Goal: Ask a question

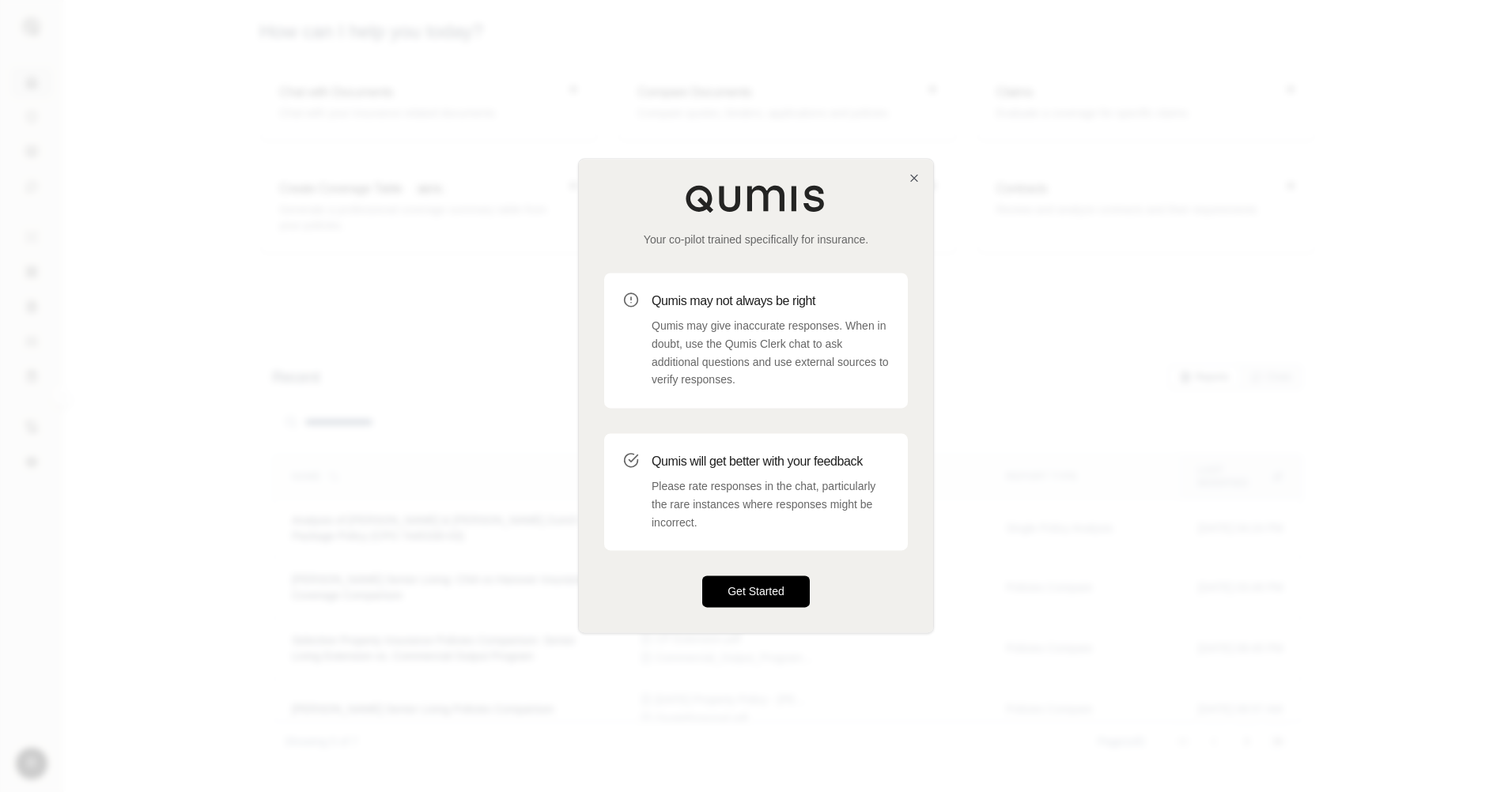
click at [787, 584] on button "Get Started" at bounding box center [756, 591] width 108 height 32
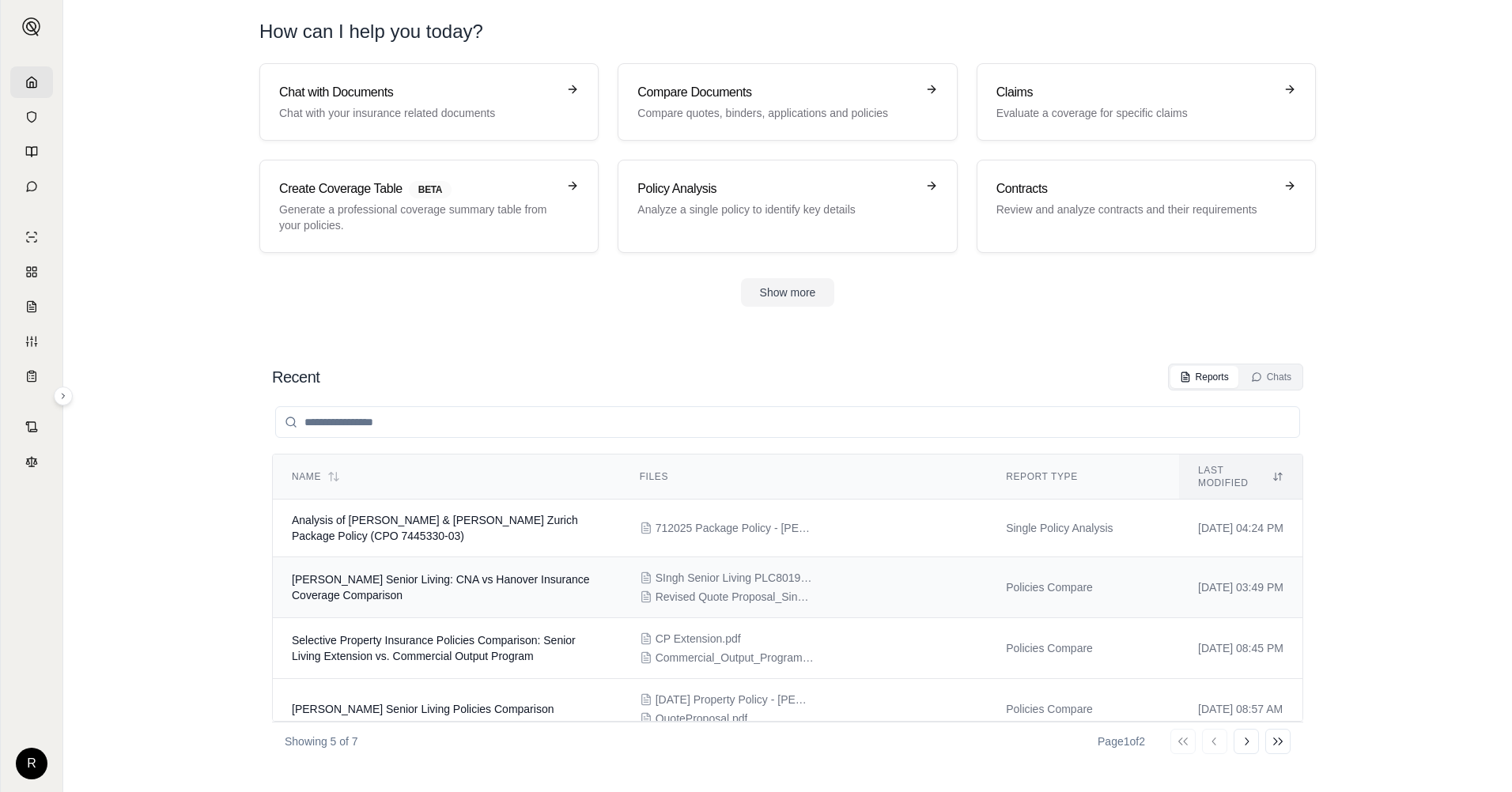
click at [345, 573] on span "[PERSON_NAME] Senior Living: CNA vs Hanover Insurance Coverage Comparison" at bounding box center [441, 588] width 299 height 29
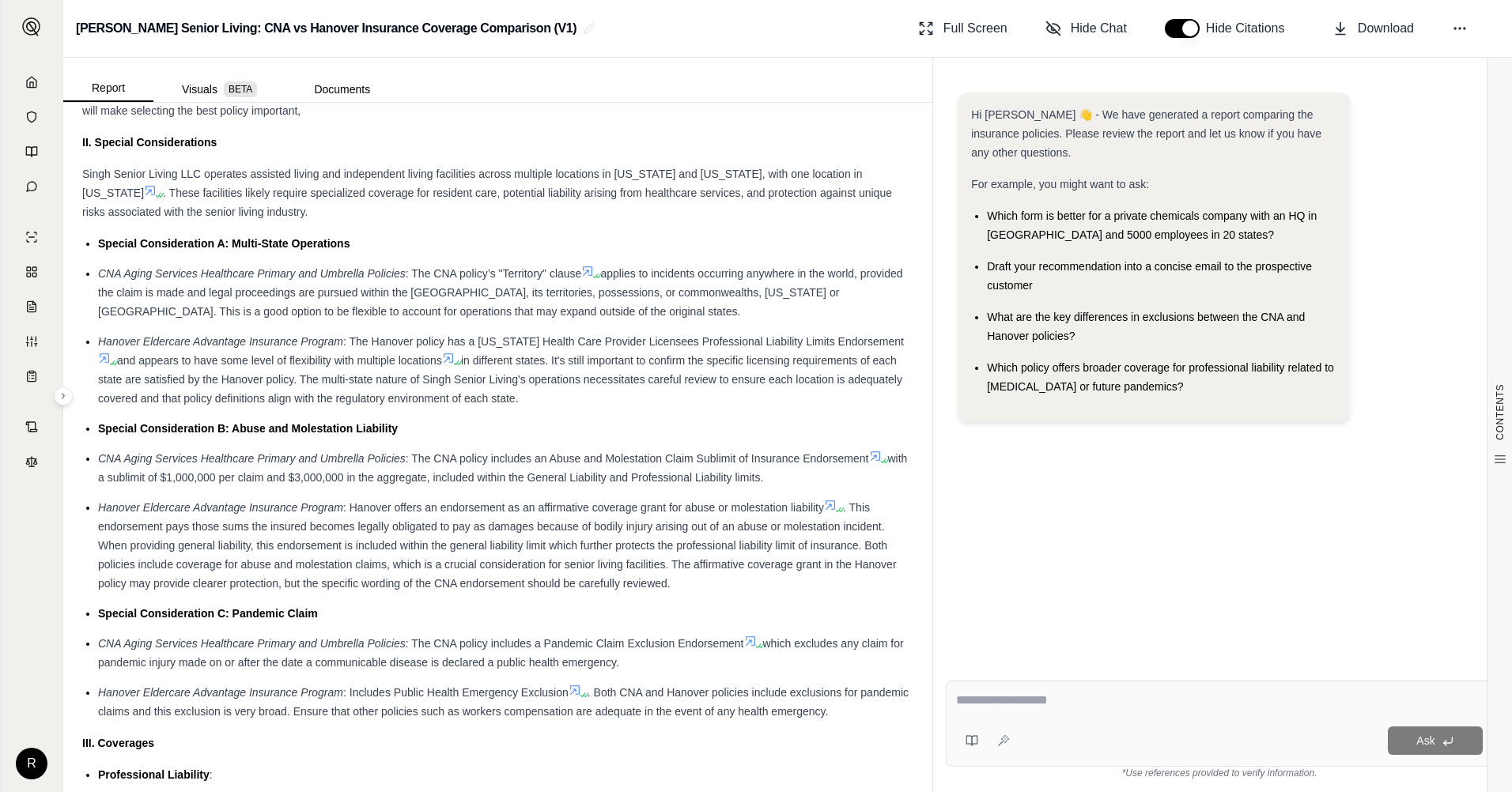
scroll to position [1105, 0]
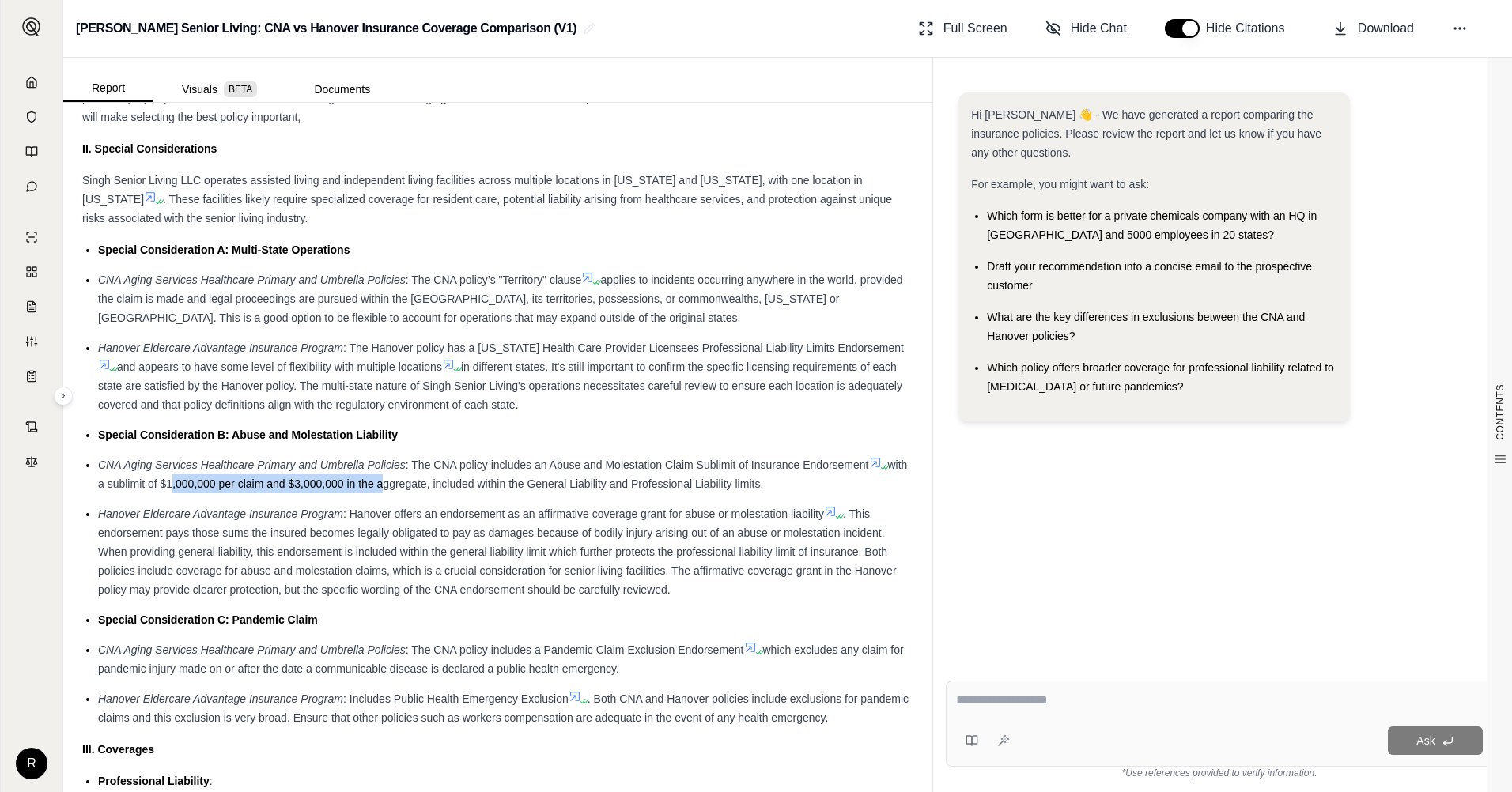
drag, startPoint x: 191, startPoint y: 486, endPoint x: 398, endPoint y: 486, distance: 207.0
click at [398, 486] on span "with a sublimit of $1,000,000 per claim and $3,000,000 in the aggregate, includ…" at bounding box center [502, 474] width 809 height 32
drag, startPoint x: 398, startPoint y: 486, endPoint x: 213, endPoint y: 540, distance: 192.7
click at [213, 540] on li "Hanover Eldercare Advantage Insurance Program : Hanover offers an endorsement a…" at bounding box center [505, 551] width 815 height 95
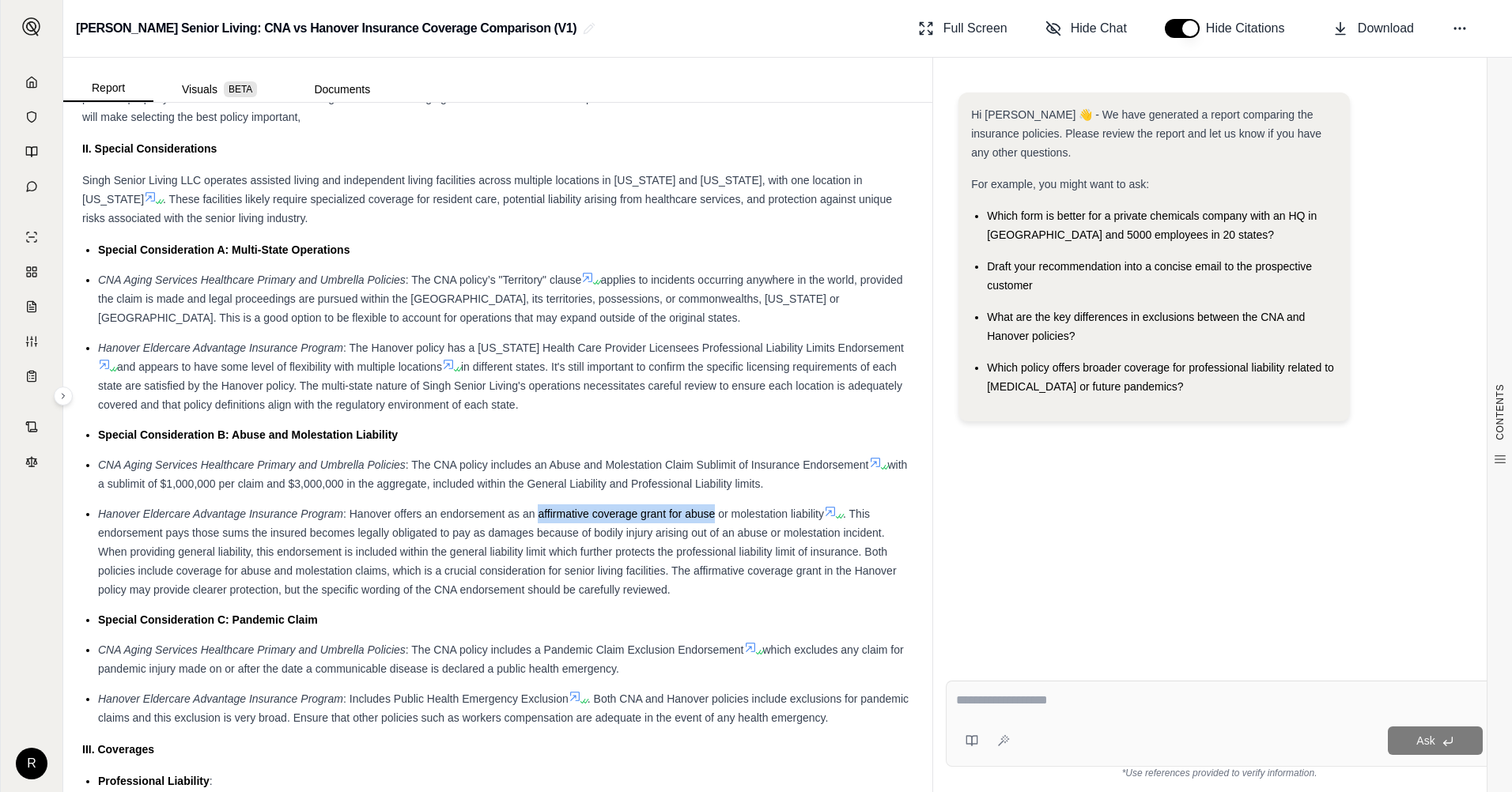
drag, startPoint x: 540, startPoint y: 513, endPoint x: 712, endPoint y: 516, distance: 172.0
click at [712, 516] on span ": Hanover offers an endorsement as an affirmative coverage grant for abuse or m…" at bounding box center [583, 514] width 481 height 12
click at [329, 538] on span ". This endorsement pays those sums the insured becomes legally obligated to pay…" at bounding box center [497, 552] width 799 height 88
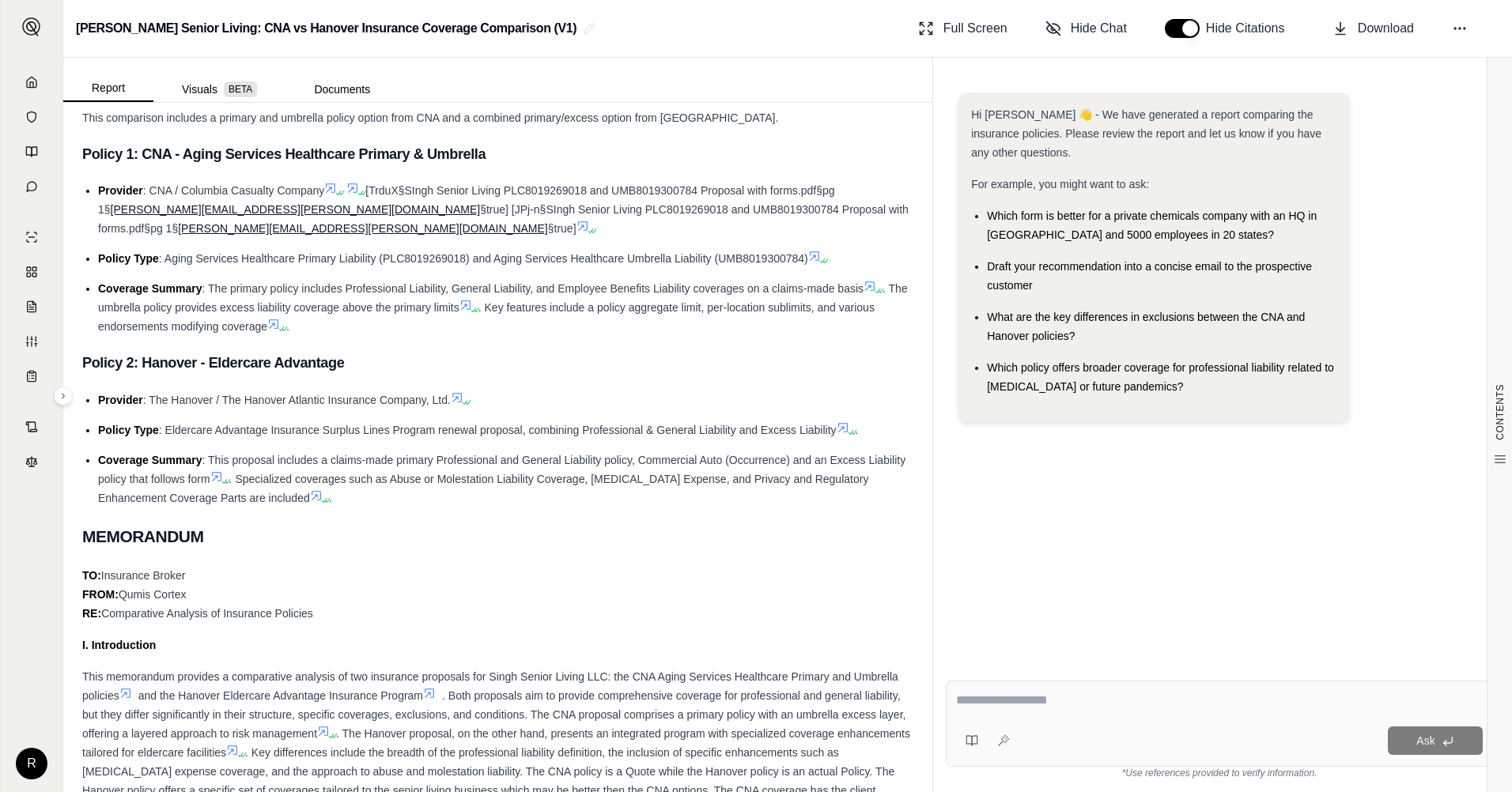
scroll to position [0, 0]
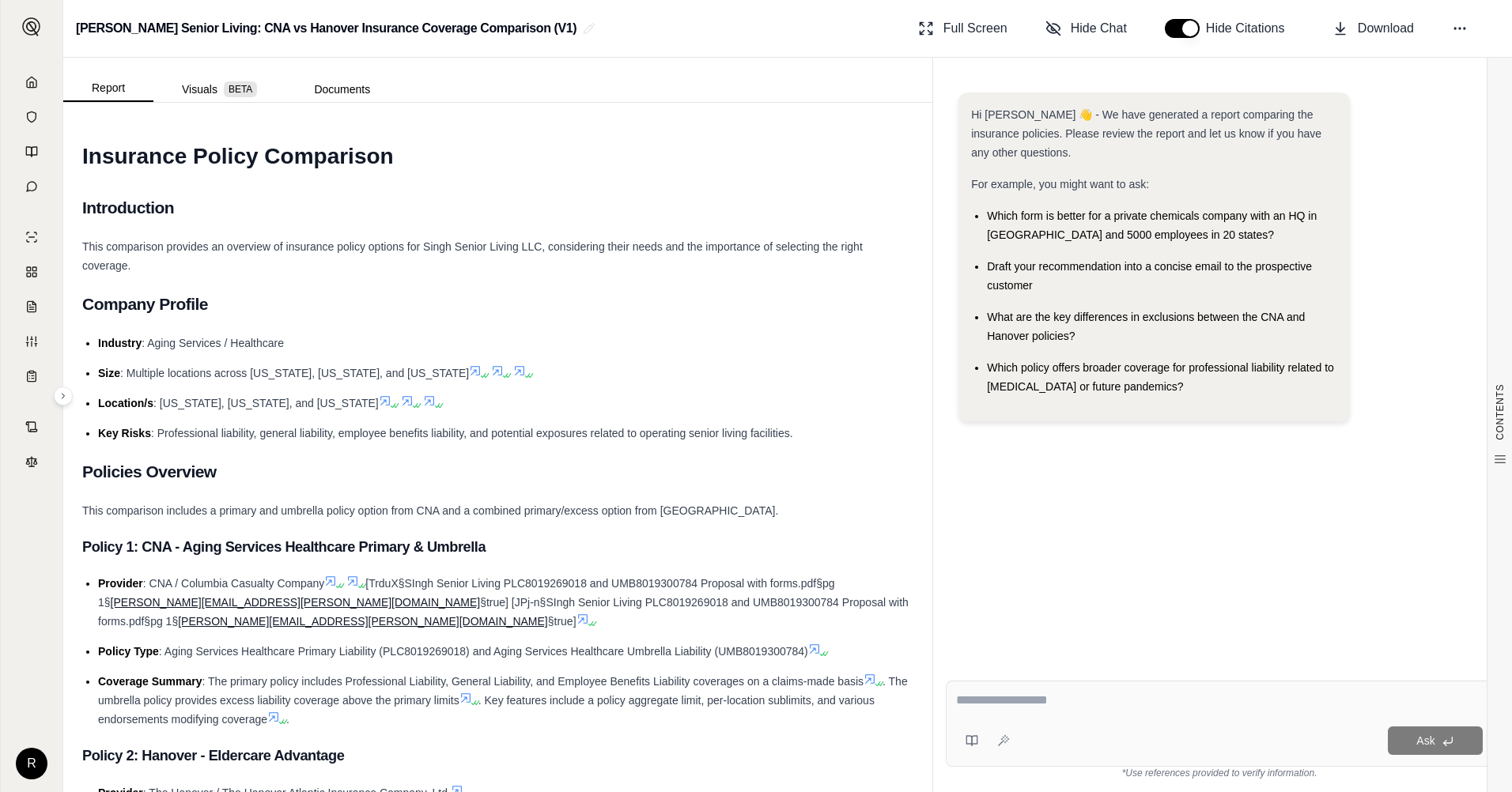
click at [983, 710] on div at bounding box center [1219, 704] width 527 height 25
click at [1036, 708] on textarea at bounding box center [1219, 701] width 527 height 19
type textarea "**********"
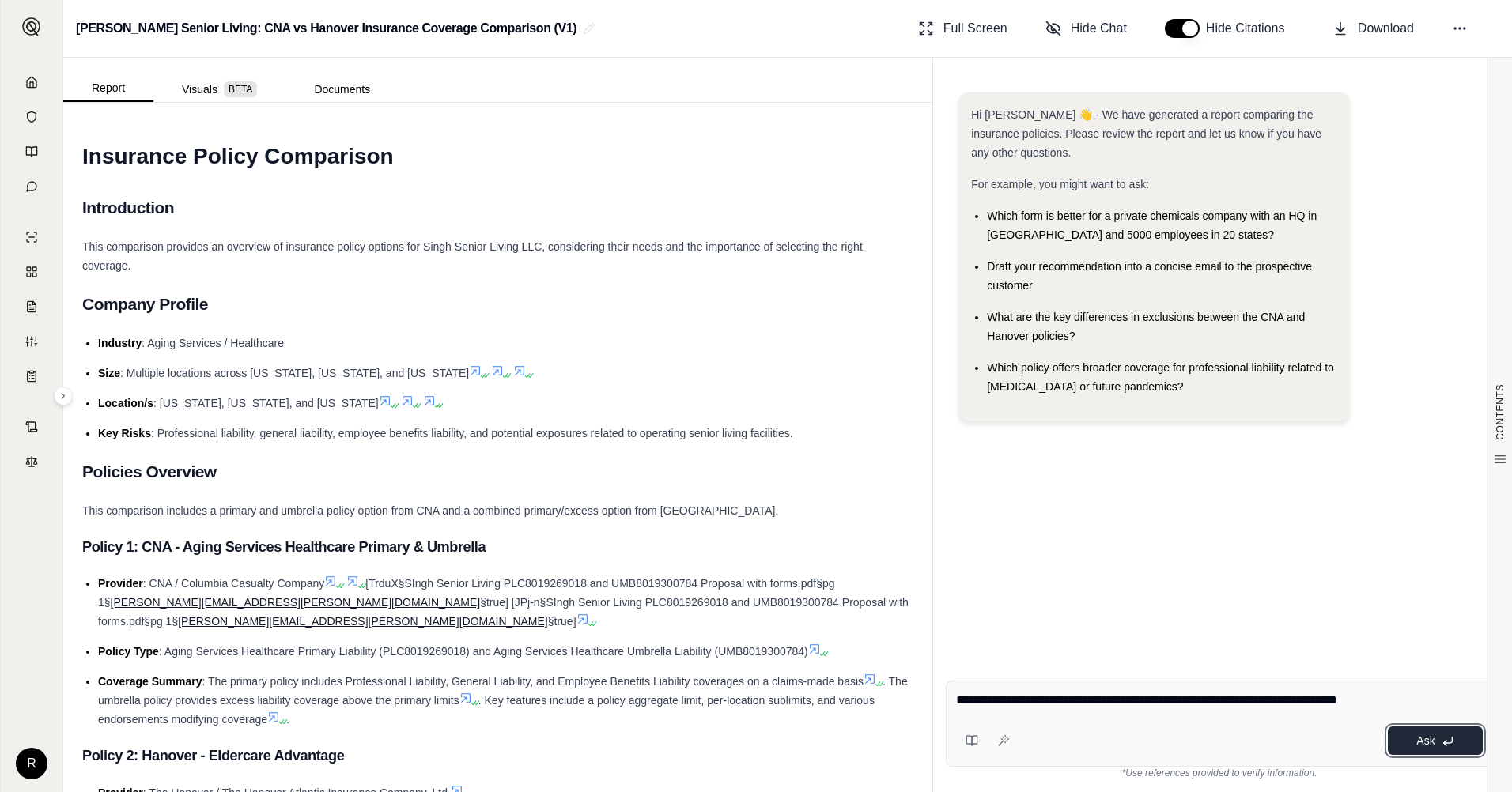
click at [1428, 745] on span "Ask" at bounding box center [1425, 740] width 18 height 12
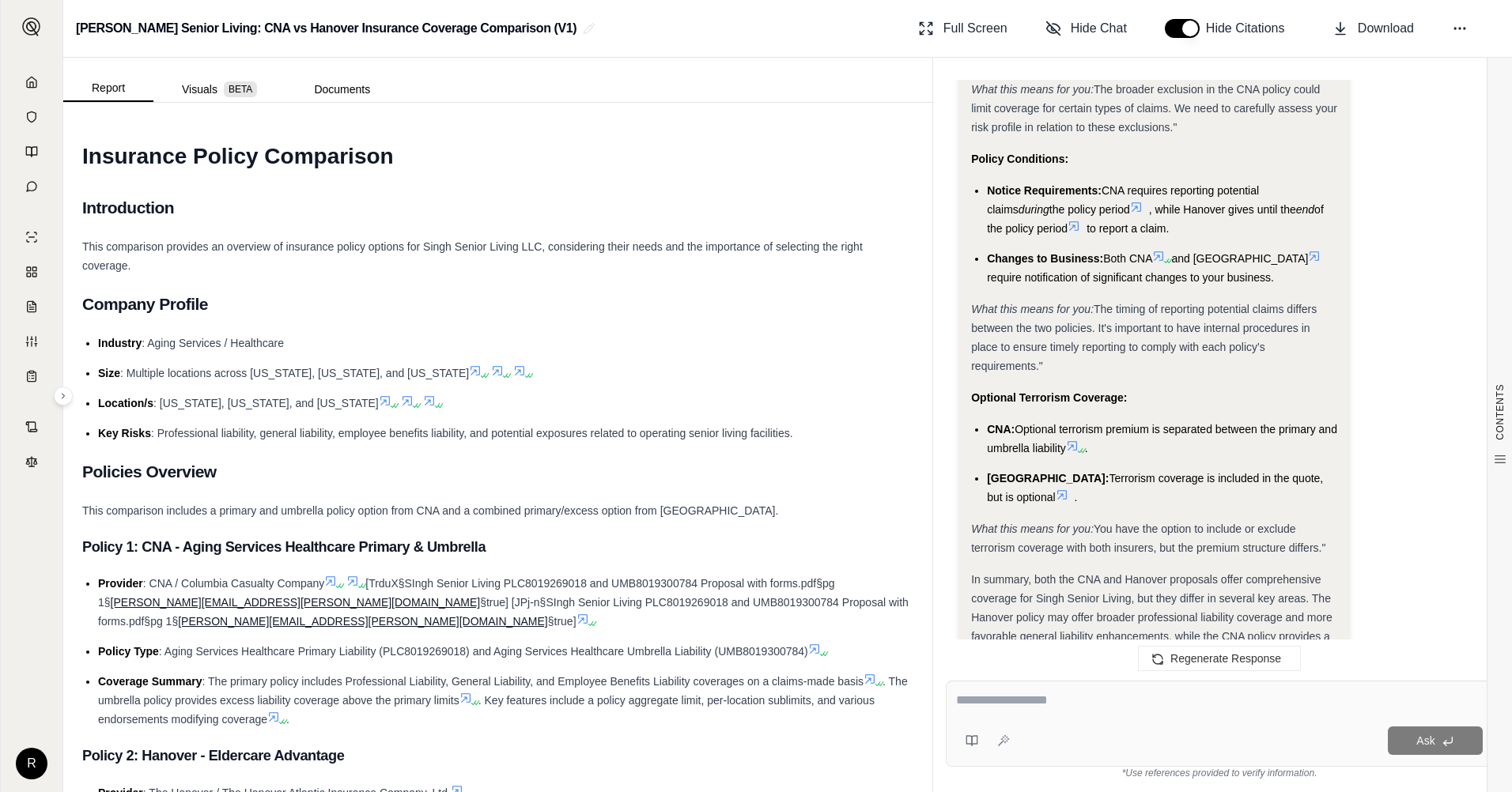
scroll to position [5345, 0]
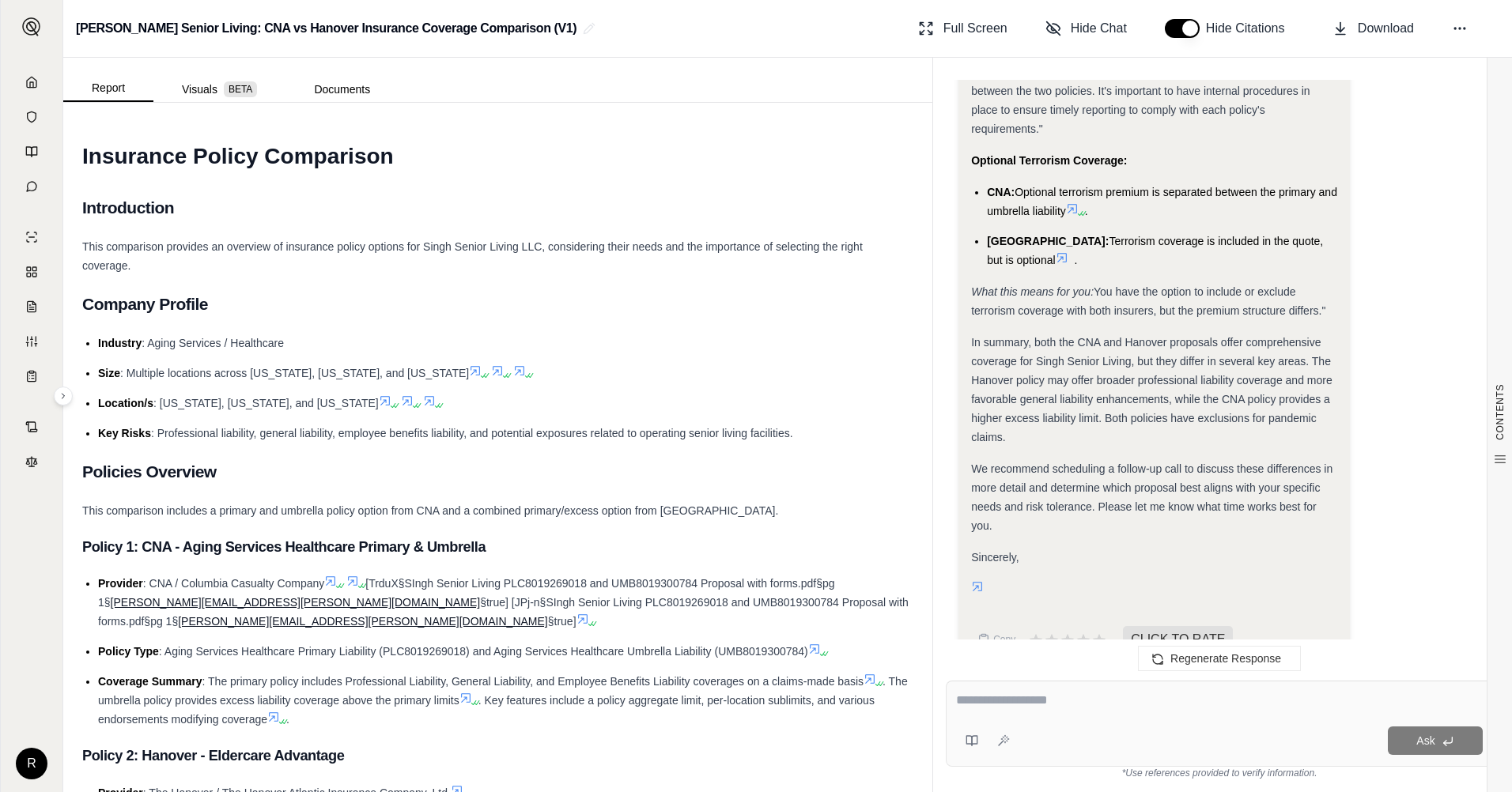
click at [1002, 697] on textarea at bounding box center [1219, 701] width 527 height 19
